Goal: Navigation & Orientation: Find specific page/section

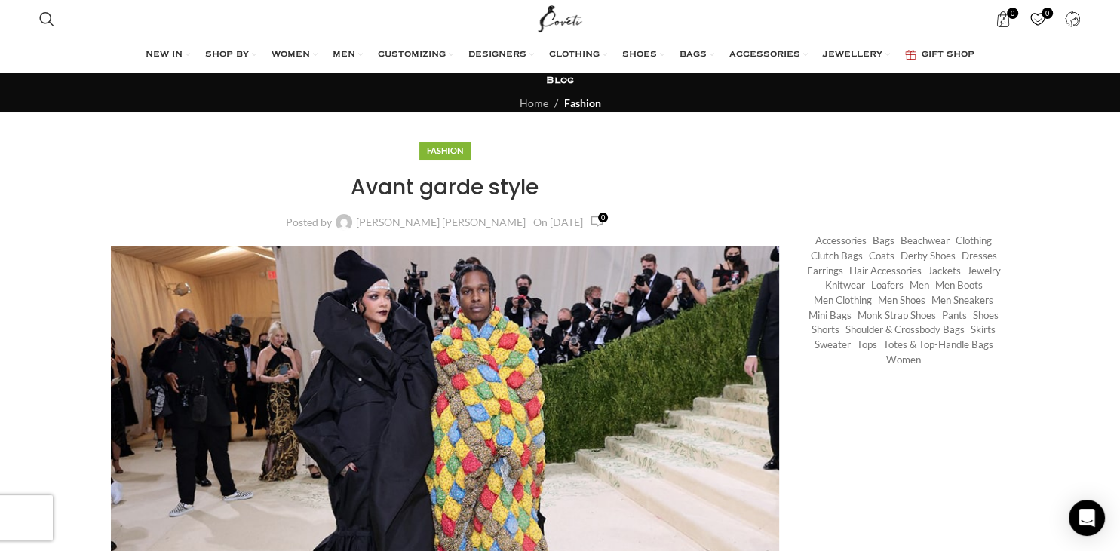
click at [964, 56] on span "GIFT SHOP" at bounding box center [947, 55] width 53 height 12
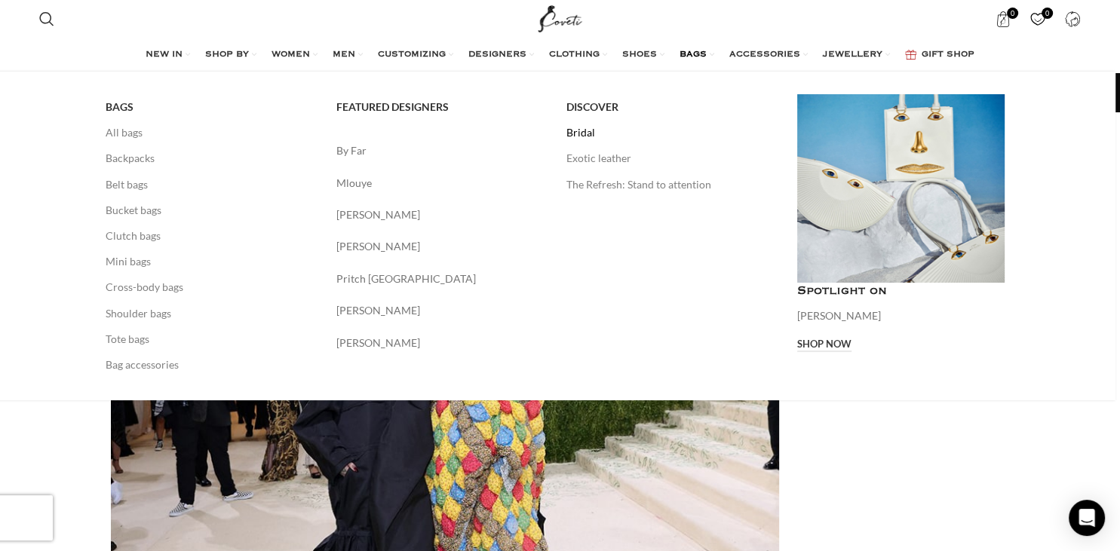
click at [587, 130] on link "Bridal" at bounding box center [670, 133] width 208 height 26
